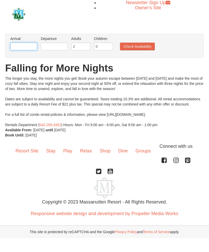
click at [23, 47] on input "text" at bounding box center [23, 47] width 27 height 8
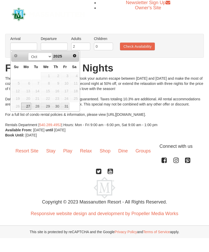
click at [74, 57] on span "Next" at bounding box center [75, 56] width 4 height 4
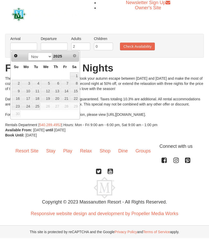
click at [16, 56] on span "Prev" at bounding box center [16, 56] width 4 height 4
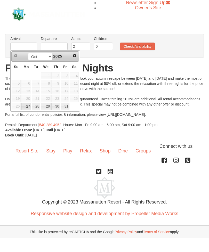
click at [27, 105] on link "27" at bounding box center [26, 106] width 10 height 7
type input "[DATE]"
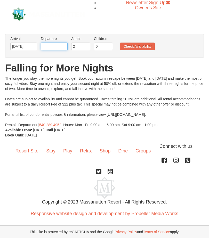
click at [52, 47] on input "text" at bounding box center [54, 47] width 27 height 8
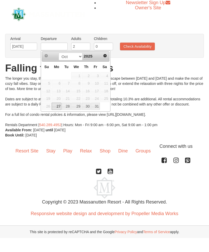
click at [77, 105] on link "29" at bounding box center [76, 106] width 10 height 7
type input "[DATE]"
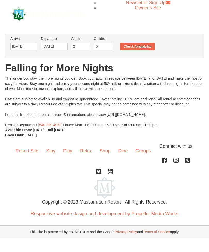
click at [138, 46] on button "Check Availability" at bounding box center [137, 47] width 35 height 8
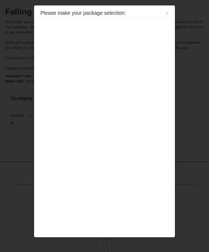
scroll to position [110, 0]
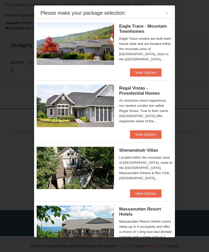
click at [138, 76] on button "View Options" at bounding box center [145, 72] width 31 height 8
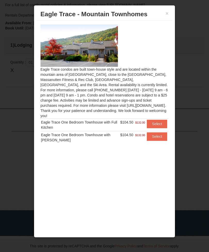
click at [168, 13] on button "×" at bounding box center [167, 13] width 3 height 5
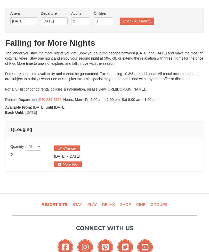
scroll to position [0, 0]
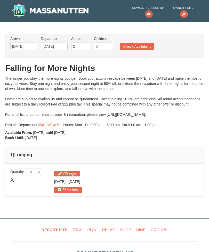
click at [137, 45] on button "Check Availability" at bounding box center [137, 46] width 34 height 7
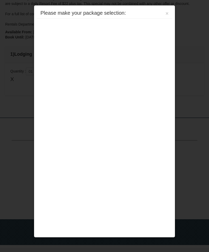
scroll to position [110, 0]
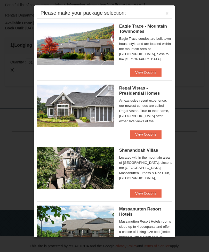
click at [144, 134] on button "View Options" at bounding box center [145, 134] width 31 height 8
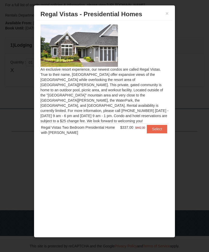
click at [179, 90] on div at bounding box center [104, 126] width 209 height 252
click at [184, 94] on div at bounding box center [104, 126] width 209 height 252
click at [168, 16] on button "×" at bounding box center [167, 13] width 3 height 5
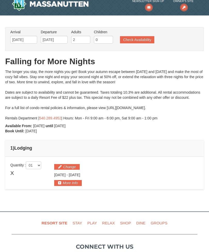
scroll to position [0, 0]
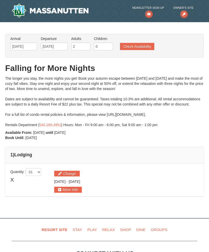
click at [134, 47] on button "Check Availability" at bounding box center [137, 46] width 34 height 7
